Goal: Find specific page/section: Find specific page/section

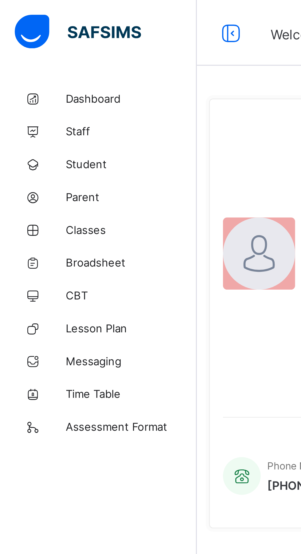
click at [38, 84] on span "Classes" at bounding box center [49, 86] width 49 height 5
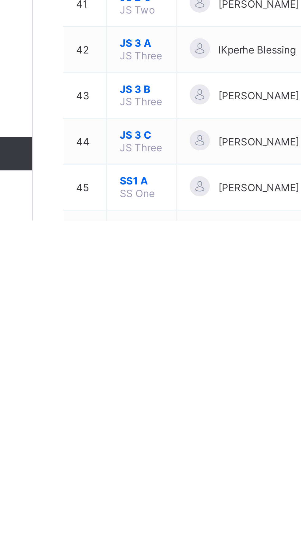
scroll to position [495, 0]
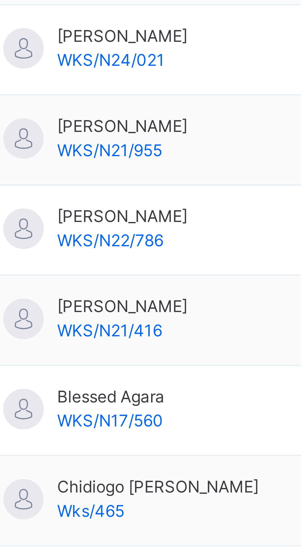
scroll to position [25, 0]
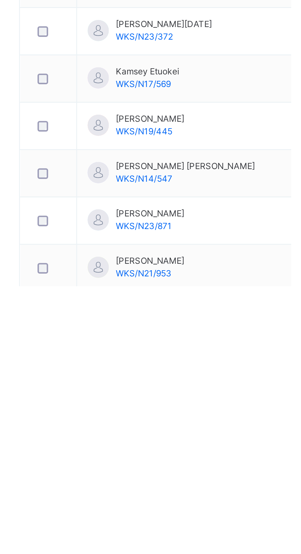
scroll to position [111, 0]
